Goal: Information Seeking & Learning: Learn about a topic

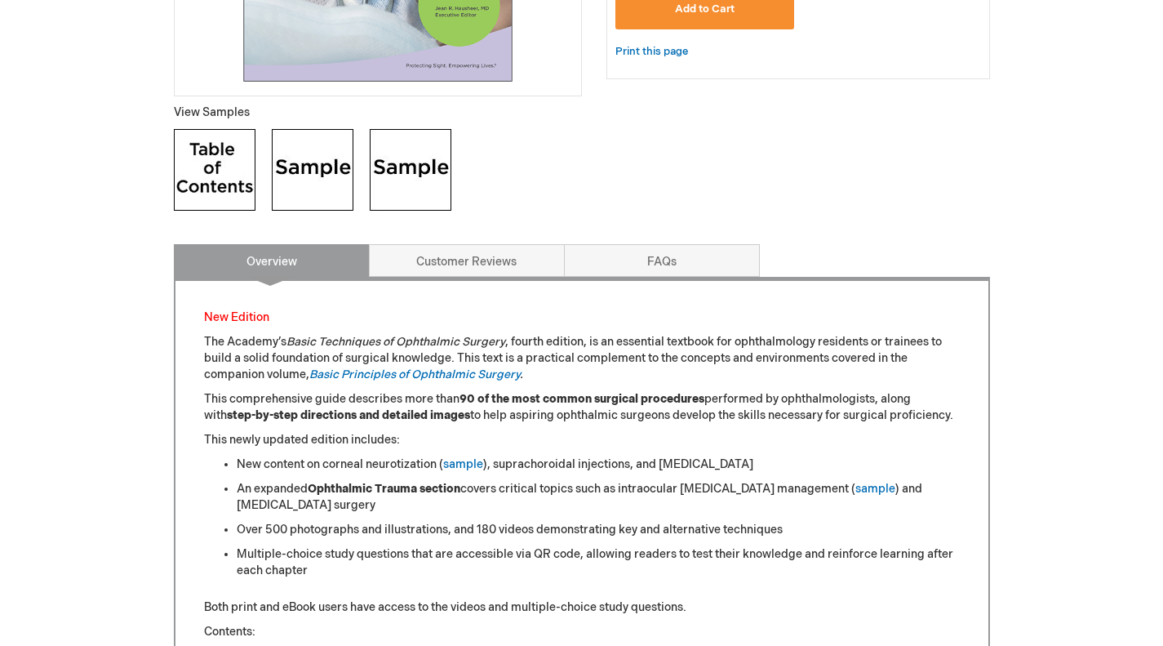
scroll to position [553, 0]
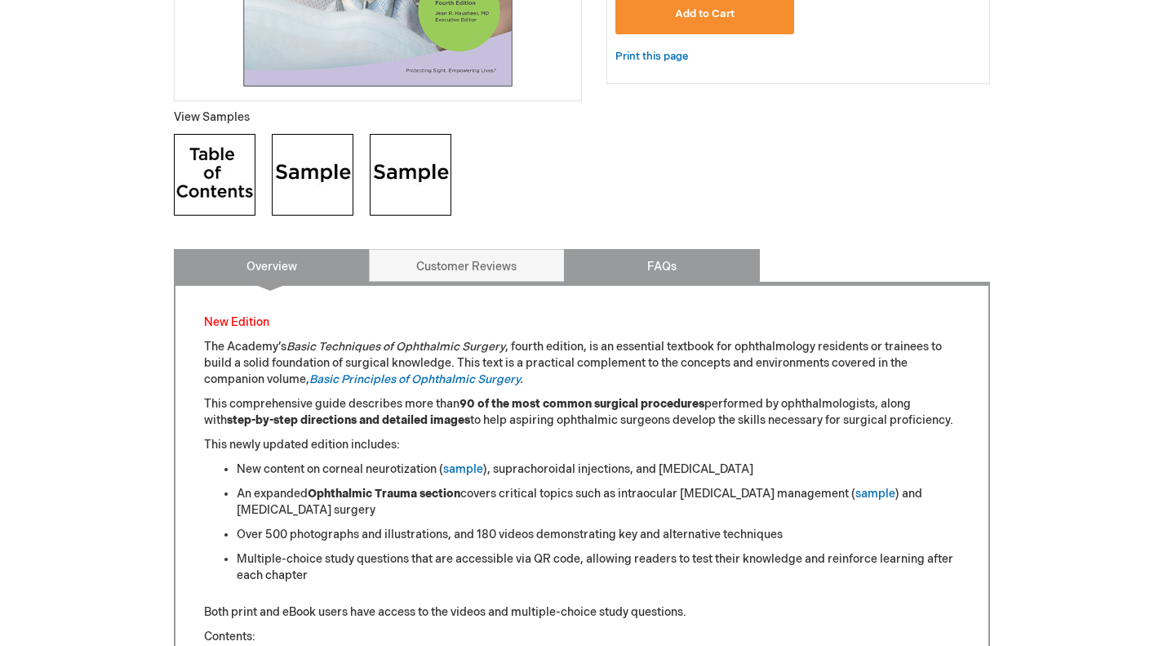
click at [678, 264] on link "FAQs" at bounding box center [662, 265] width 196 height 33
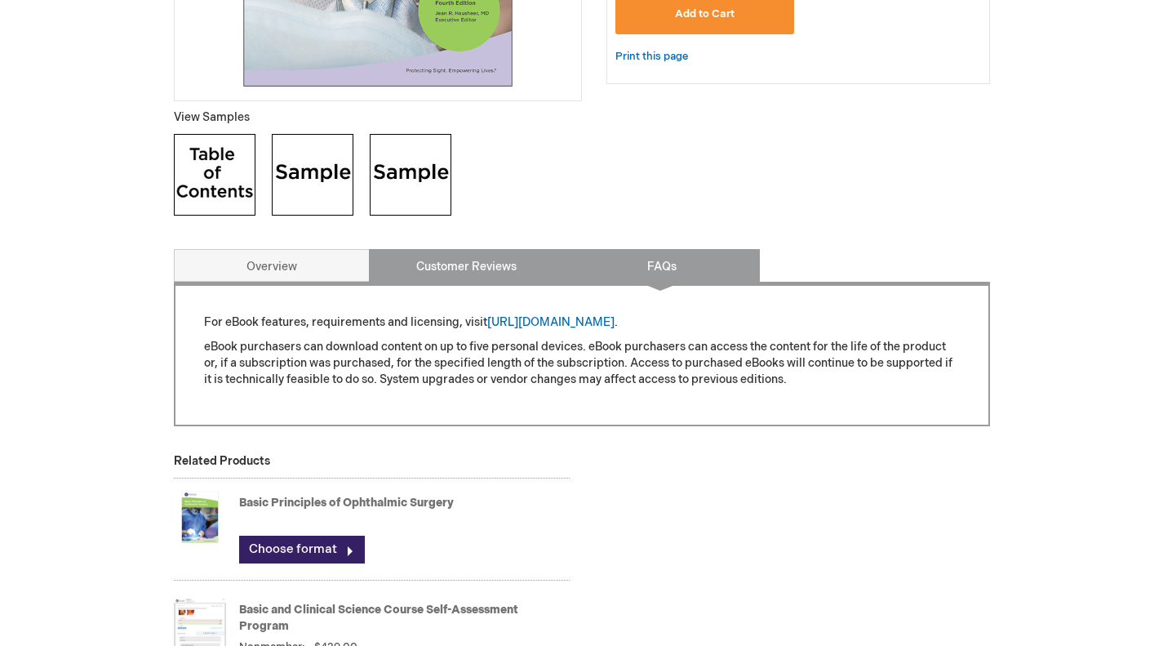
click at [516, 253] on link "Customer Reviews" at bounding box center [467, 265] width 196 height 33
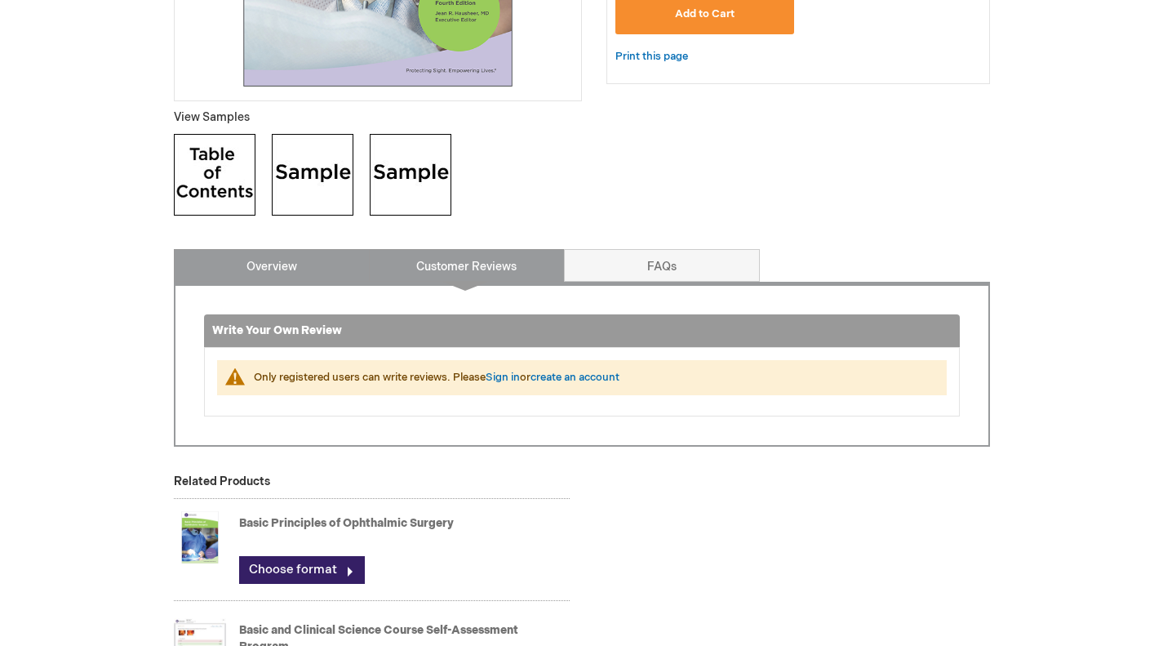
click at [310, 274] on link "Overview" at bounding box center [272, 265] width 196 height 33
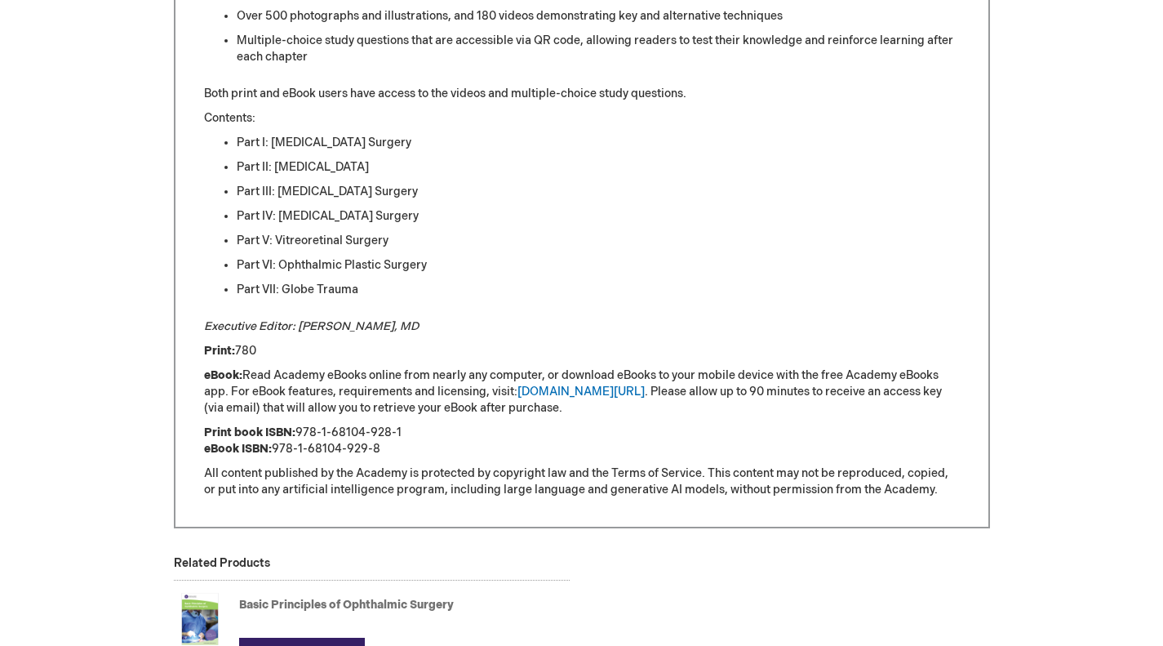
scroll to position [1087, 0]
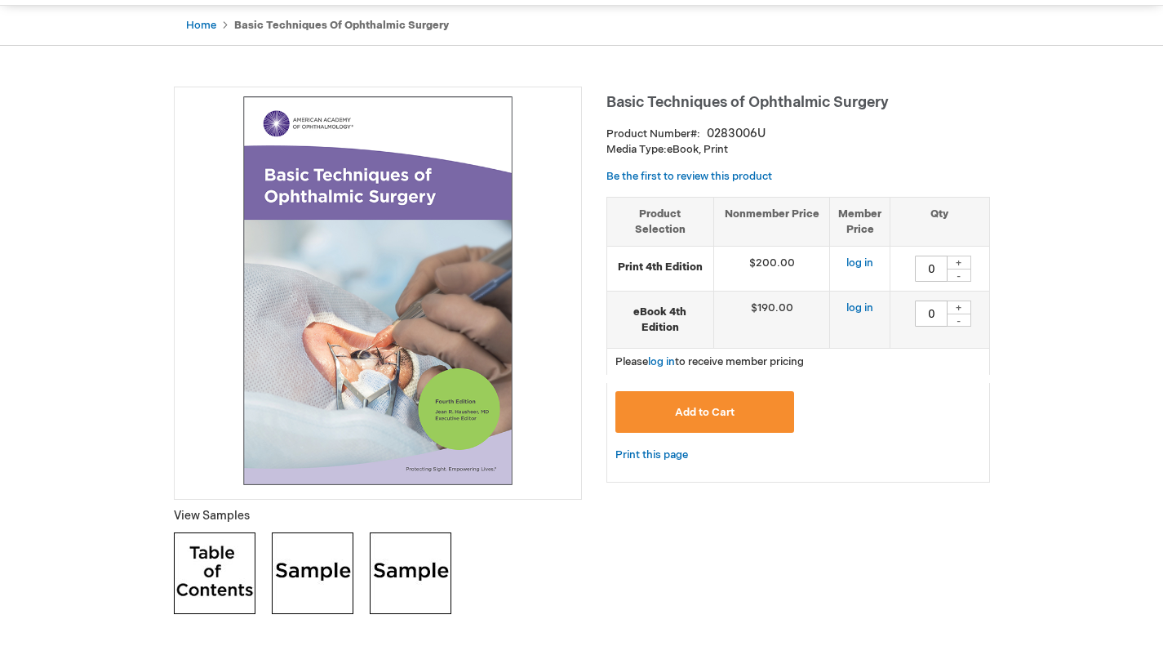
scroll to position [156, 0]
click at [442, 402] on img at bounding box center [378, 290] width 390 height 390
click at [472, 402] on img at bounding box center [378, 290] width 390 height 390
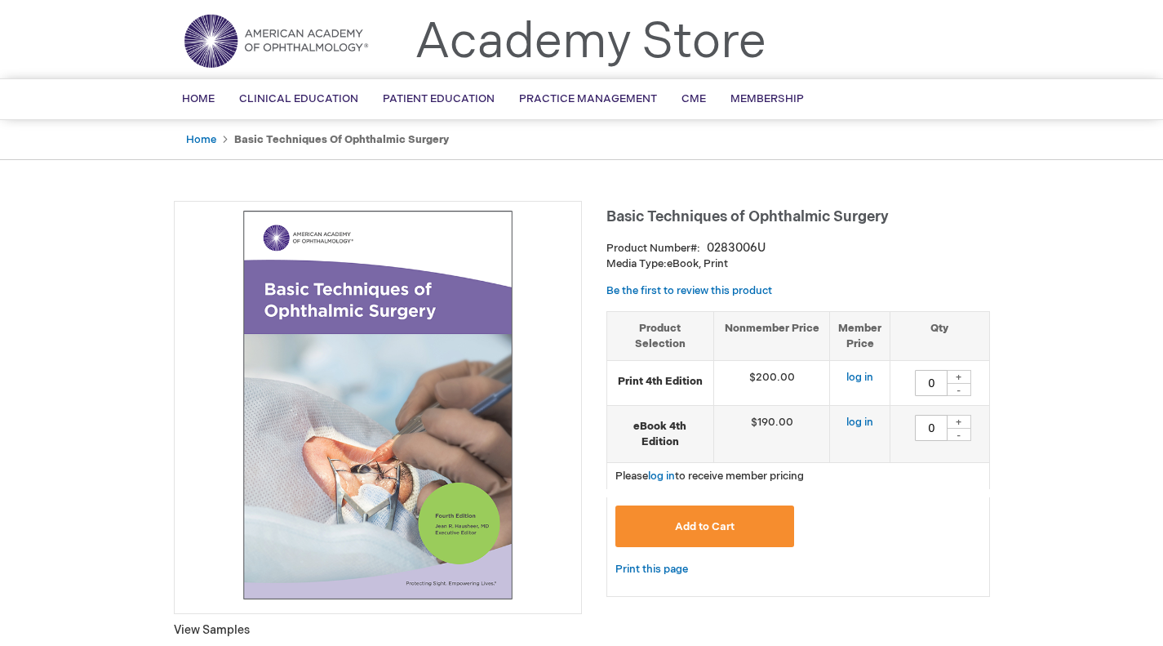
scroll to position [42, 0]
click at [707, 221] on span "Basic Techniques of Ophthalmic Surgery" at bounding box center [748, 215] width 282 height 17
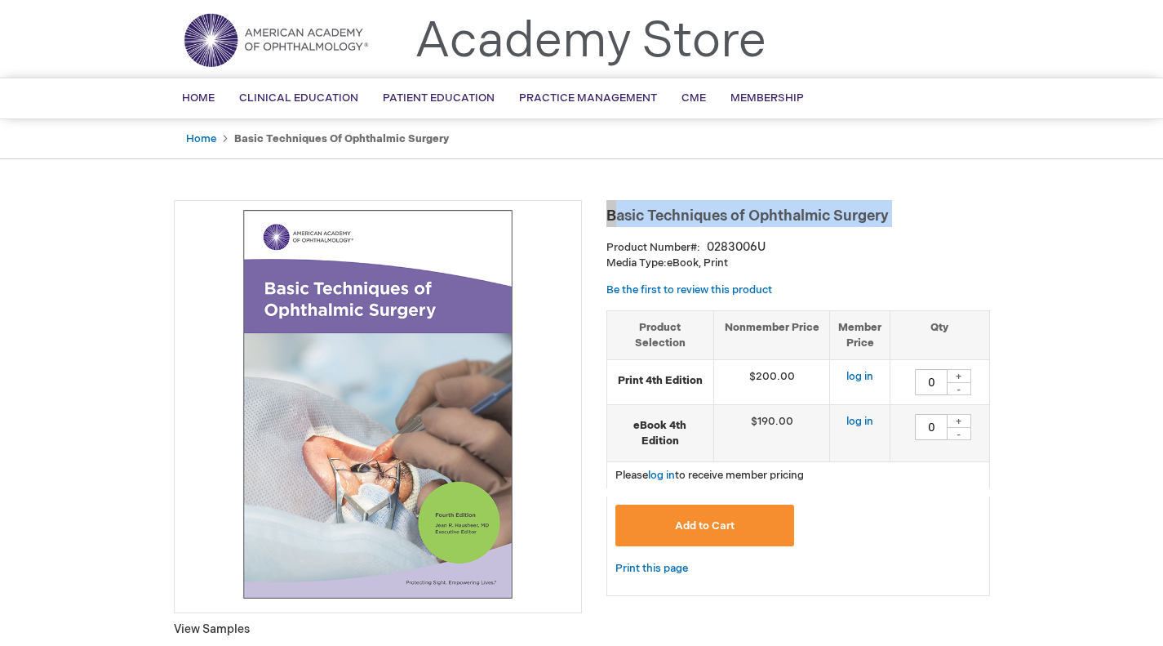
click at [707, 221] on span "Basic Techniques of Ophthalmic Surgery" at bounding box center [748, 215] width 282 height 17
copy div "Basic Techniques of Ophthalmic Surgery"
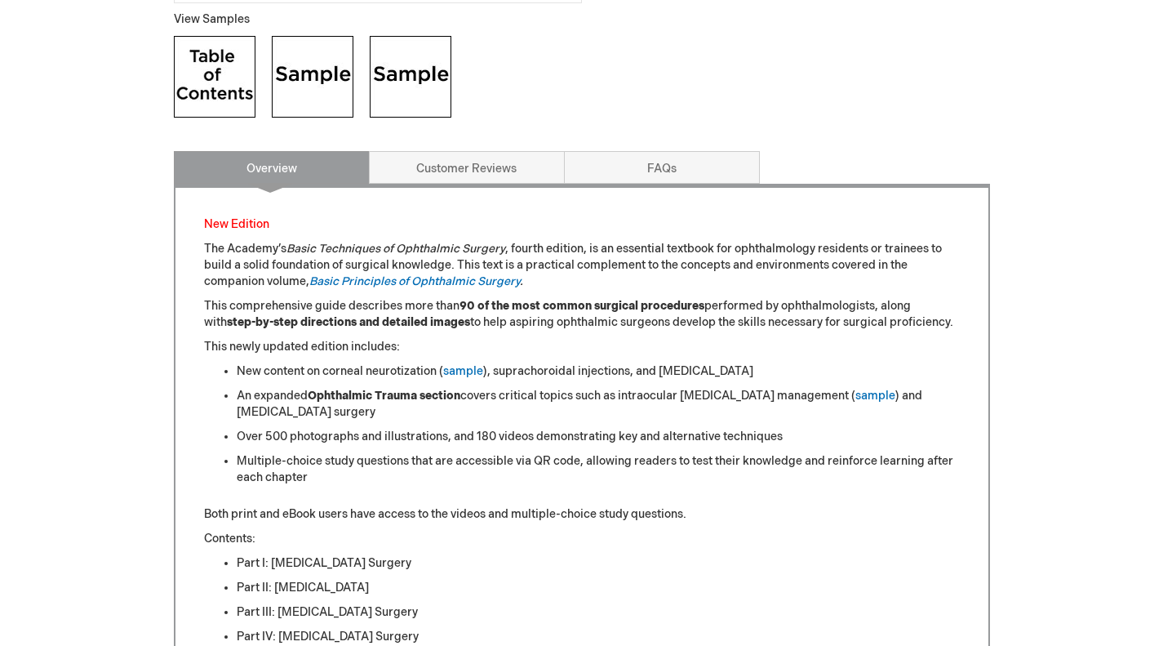
scroll to position [651, 0]
click at [667, 173] on link "FAQs" at bounding box center [662, 168] width 196 height 33
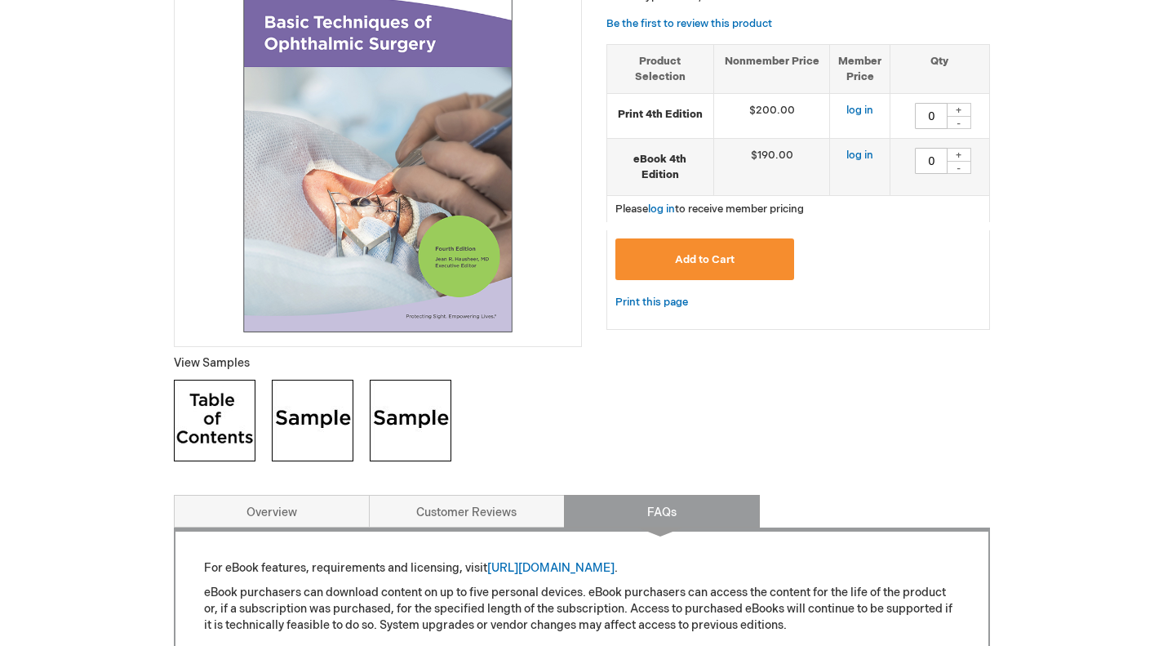
scroll to position [0, 0]
